Goal: Task Accomplishment & Management: Manage account settings

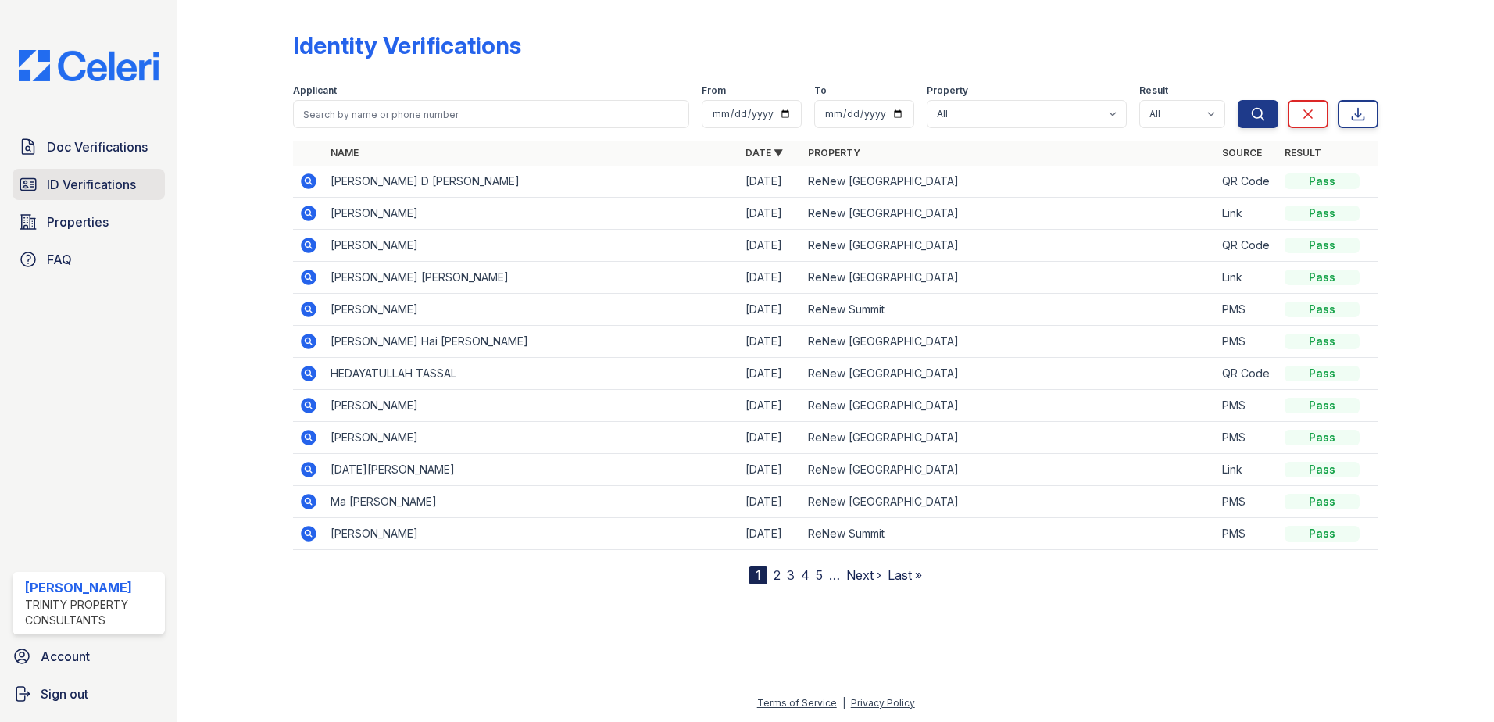
click at [113, 176] on span "ID Verifications" at bounding box center [91, 184] width 89 height 19
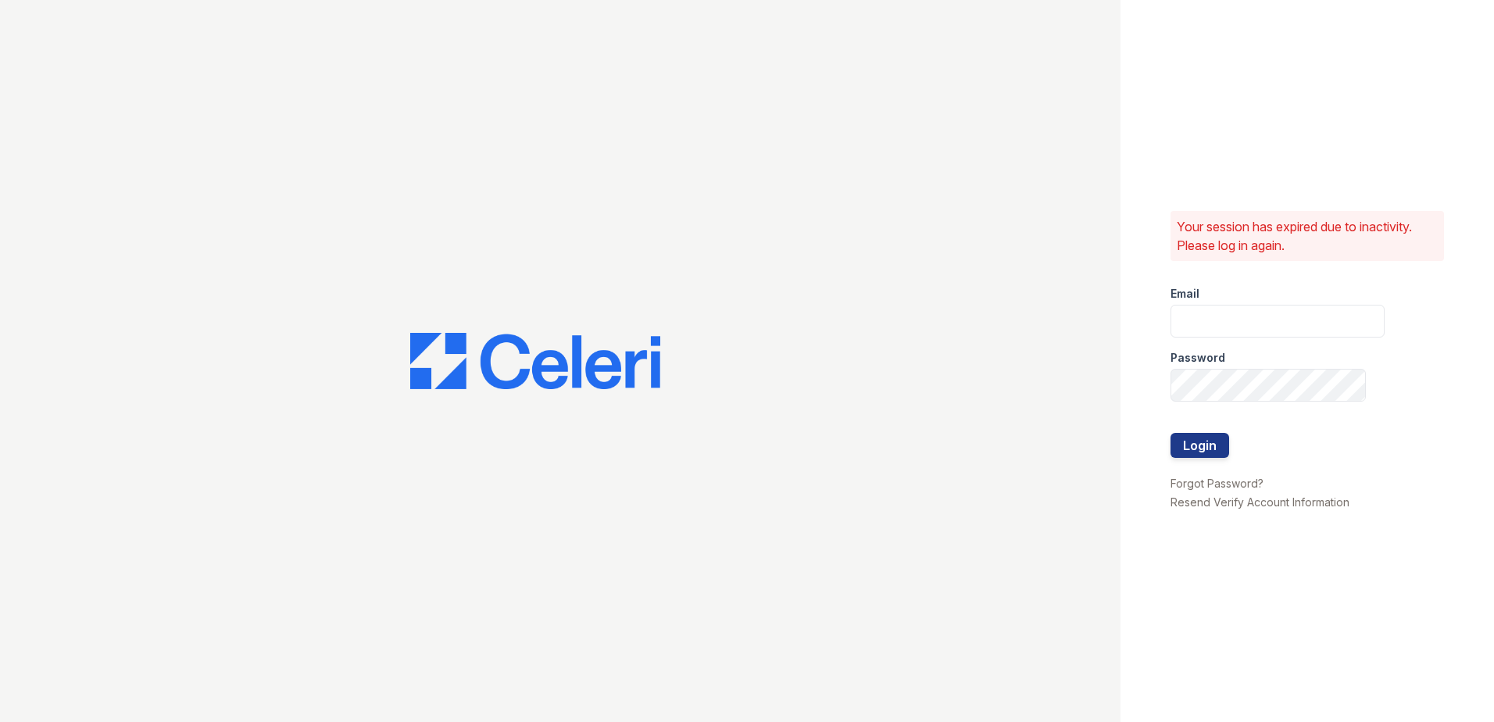
type input "[EMAIL_ADDRESS][DOMAIN_NAME]"
click at [1233, 450] on form "Email [EMAIL_ADDRESS][DOMAIN_NAME] Password Login" at bounding box center [1277, 373] width 214 height 200
click at [1207, 450] on button "Login" at bounding box center [1199, 445] width 59 height 25
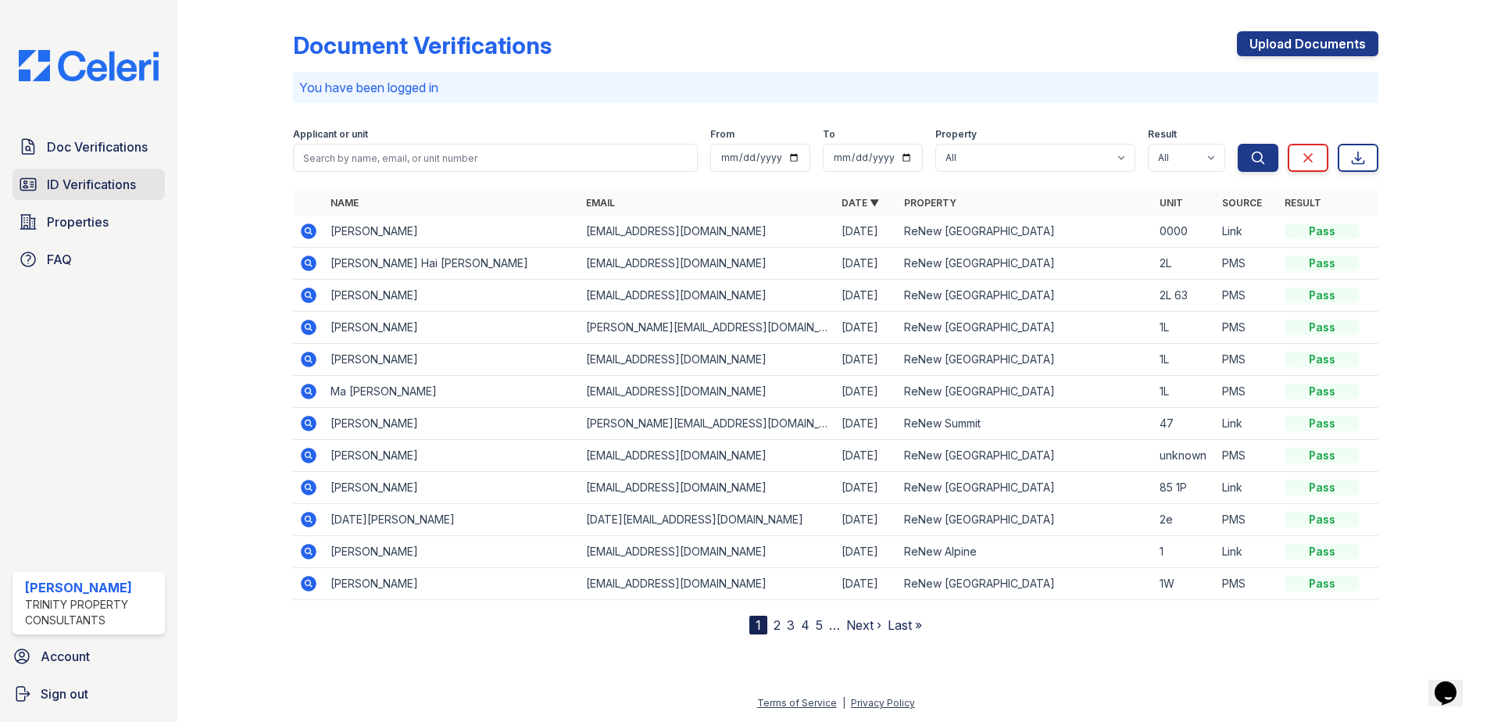
click at [147, 189] on link "ID Verifications" at bounding box center [88, 184] width 152 height 31
